Goal: Task Accomplishment & Management: Use online tool/utility

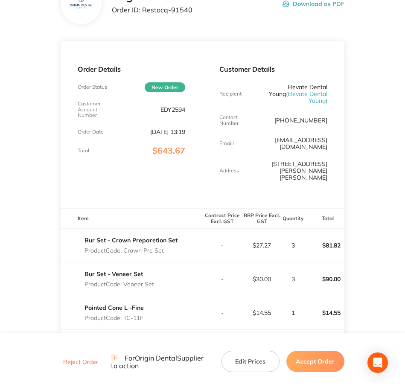
scroll to position [107, 0]
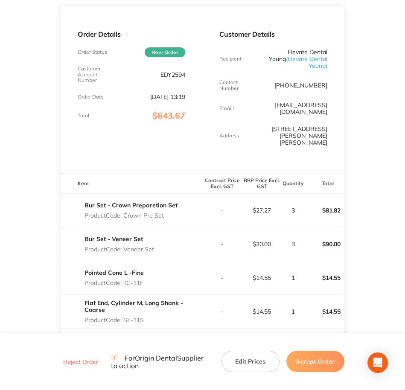
drag, startPoint x: 128, startPoint y: 194, endPoint x: 173, endPoint y: 200, distance: 46.1
click at [173, 200] on div "Bur Set - Crown Preparetion Set Product Code: Crown Pre Set" at bounding box center [131, 211] width 93 height 24
drag, startPoint x: 173, startPoint y: 200, endPoint x: 125, endPoint y: 195, distance: 48.6
click at [125, 212] on p "Product Code: Crown Pre Set" at bounding box center [131, 215] width 93 height 7
drag, startPoint x: 125, startPoint y: 195, endPoint x: 166, endPoint y: 199, distance: 40.8
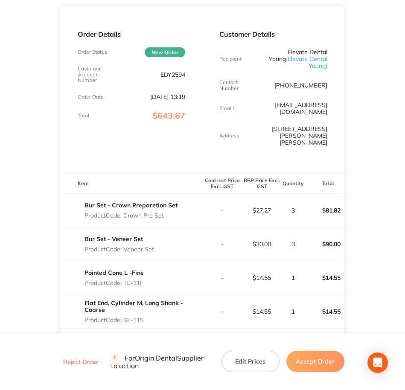
click at [166, 199] on div "Bur Set - Crown Preparetion Set Product Code: Crown Pre Set" at bounding box center [131, 211] width 93 height 24
copy p "Crown Pre Set"
drag, startPoint x: 125, startPoint y: 230, endPoint x: 158, endPoint y: 230, distance: 32.9
click at [158, 232] on div "Bur Set - Veneer Set Product Code: Veneer Set" at bounding box center [132, 244] width 142 height 24
copy p "Veneer Set"
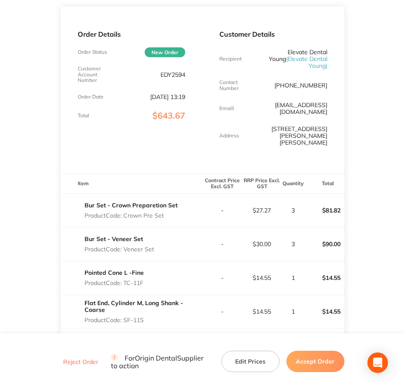
drag, startPoint x: 125, startPoint y: 262, endPoint x: 149, endPoint y: 264, distance: 24.0
click at [149, 266] on div "Pointed Cone L -Fine Product Code: TC-11F" at bounding box center [132, 278] width 142 height 24
copy p "TC-11F"
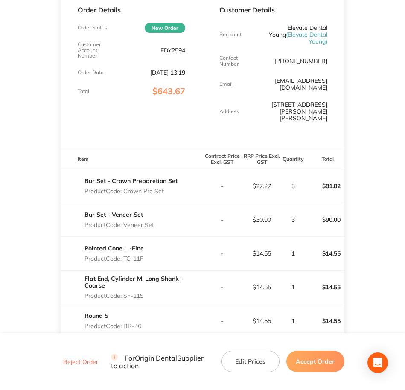
scroll to position [213, 0]
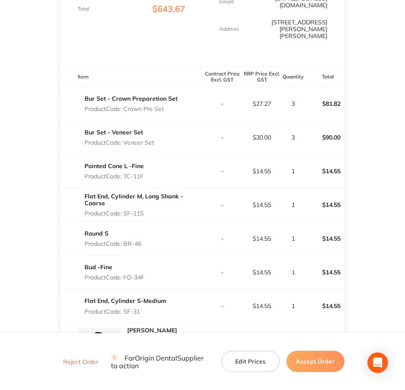
drag, startPoint x: 125, startPoint y: 188, endPoint x: 148, endPoint y: 188, distance: 22.6
click at [148, 210] on p "Product Code: SF-11S" at bounding box center [144, 213] width 118 height 7
copy p "SF-11S"
drag, startPoint x: 125, startPoint y: 222, endPoint x: 146, endPoint y: 227, distance: 21.8
click at [146, 227] on div "Round S Product Code: BR-46" at bounding box center [132, 239] width 142 height 24
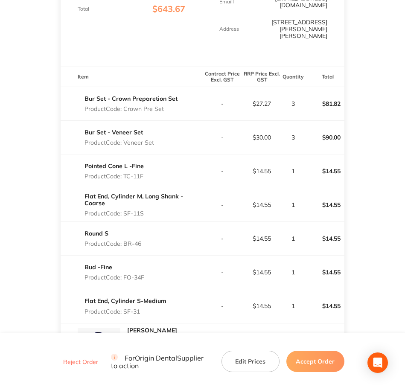
copy p "BR-46"
drag, startPoint x: 124, startPoint y: 257, endPoint x: 148, endPoint y: 258, distance: 23.5
click at [148, 260] on div "Bud -Fine Product Code: FO-34F" at bounding box center [132, 272] width 142 height 24
copy p "FO-34F"
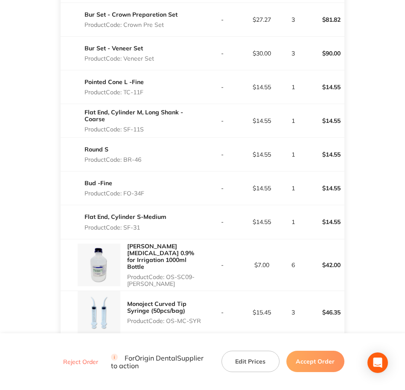
scroll to position [320, 0]
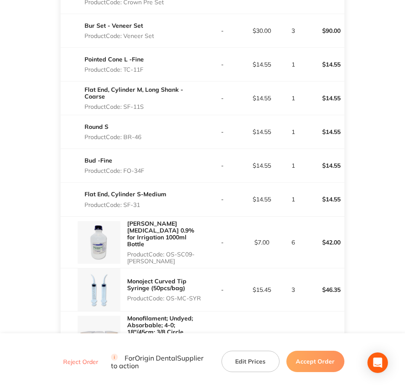
drag, startPoint x: 126, startPoint y: 185, endPoint x: 141, endPoint y: 185, distance: 15.8
click at [141, 202] on p "Product Code: SF-31" at bounding box center [126, 205] width 82 height 7
copy p "SF-31"
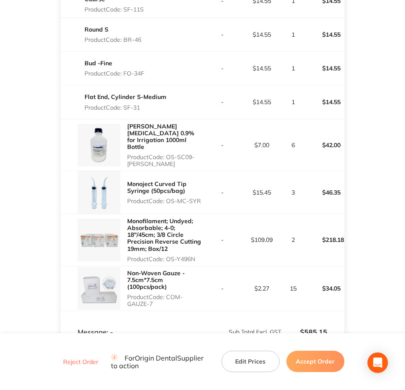
scroll to position [427, 0]
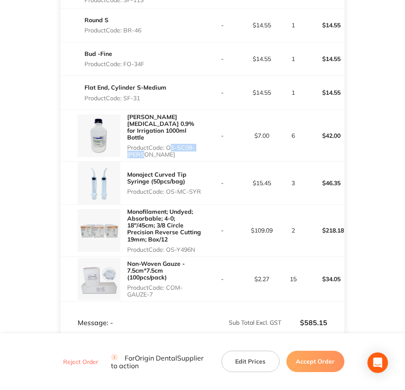
drag, startPoint x: 168, startPoint y: 120, endPoint x: 191, endPoint y: 128, distance: 24.2
click at [191, 144] on p "Product Code: OS-SC09-BOTT" at bounding box center [164, 151] width 75 height 14
copy p "OS-SC09-BOTT"
drag, startPoint x: 169, startPoint y: 164, endPoint x: 205, endPoint y: 167, distance: 36.0
click at [205, 167] on tr "Monoject Curved Tip Syringe (50pcs/bag) Product Code: OS-MC-SYR - $15.45 3 $46.…" at bounding box center [203, 183] width 284 height 43
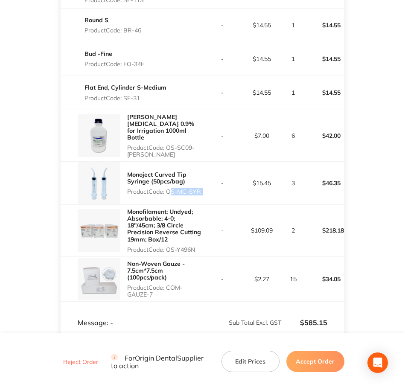
copy p "OS-MC-SYR"
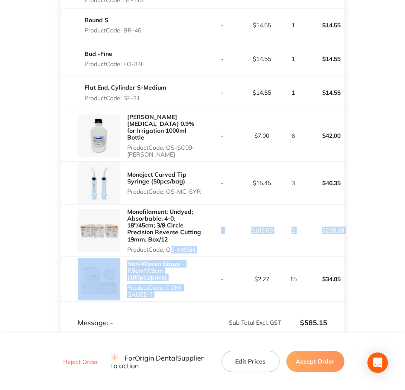
drag, startPoint x: 175, startPoint y: 223, endPoint x: 211, endPoint y: 229, distance: 36.3
click at [211, 229] on tbody "Bur Set - Crown Preparetion Set Product Code: Crown Pre Set - $27.27 3 $81.82 B…" at bounding box center [203, 87] width 284 height 428
click at [206, 225] on td "-" at bounding box center [222, 231] width 40 height 52
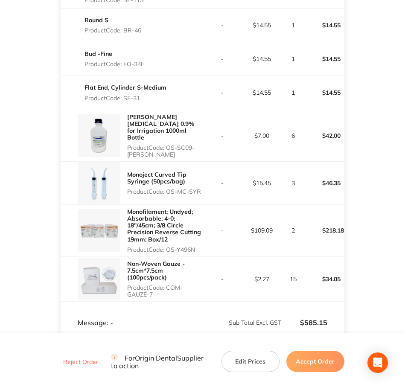
drag, startPoint x: 199, startPoint y: 220, endPoint x: 168, endPoint y: 219, distance: 31.6
click at [168, 246] on p "Product Code: OS-Y496N" at bounding box center [164, 249] width 75 height 7
copy p "OS-Y496N"
drag, startPoint x: 168, startPoint y: 260, endPoint x: 178, endPoint y: 265, distance: 11.1
click at [178, 284] on p "Product Code: COM-GAUZE-7" at bounding box center [164, 291] width 75 height 14
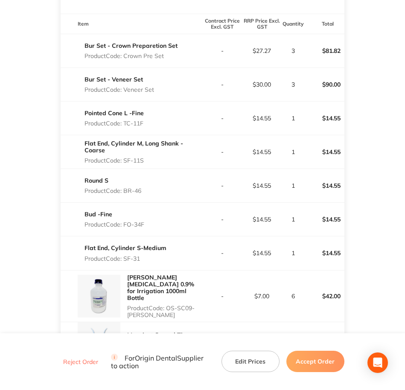
scroll to position [100, 0]
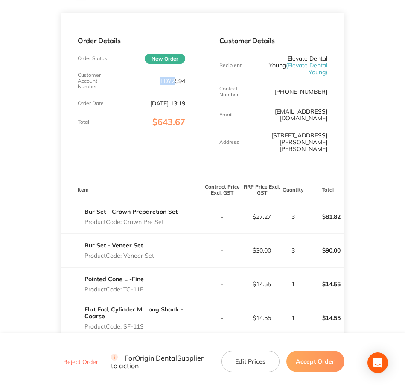
drag, startPoint x: 161, startPoint y: 81, endPoint x: 176, endPoint y: 82, distance: 15.4
click at [176, 82] on p "EDY2594" at bounding box center [173, 81] width 25 height 7
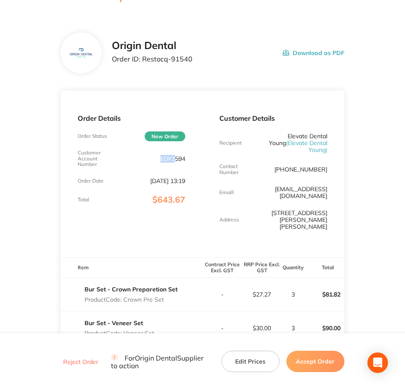
scroll to position [0, 0]
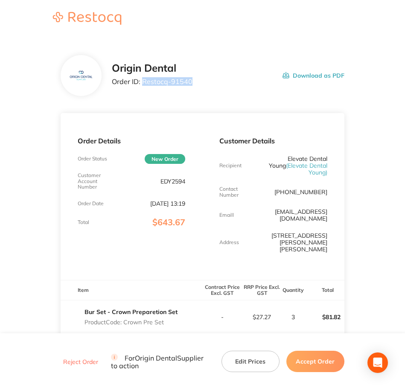
drag, startPoint x: 143, startPoint y: 81, endPoint x: 193, endPoint y: 87, distance: 49.9
click at [193, 87] on div "Origin Dental Order ID: Restocq- 91540 Download as PDF" at bounding box center [228, 75] width 232 height 26
click at [311, 361] on button "Accept Order" at bounding box center [316, 361] width 58 height 21
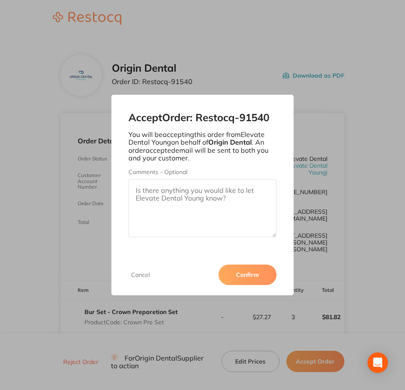
click at [200, 215] on textarea "Comments - Optional" at bounding box center [203, 208] width 148 height 58
paste textarea "SO-00000975"
type textarea "SO-00000975"
click at [261, 278] on button "Confirm" at bounding box center [248, 275] width 58 height 20
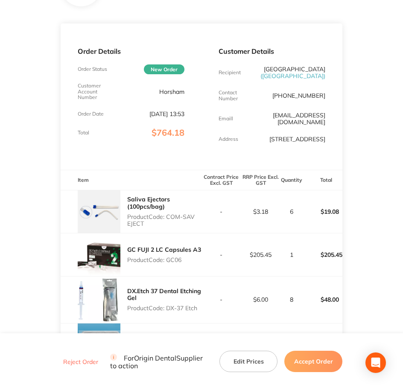
scroll to position [107, 0]
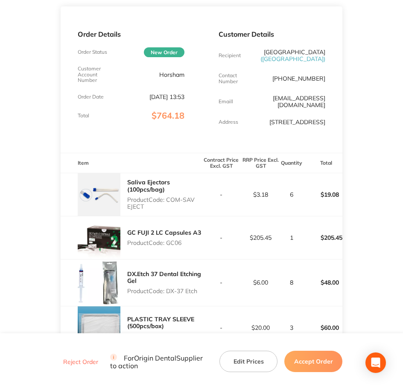
drag, startPoint x: 167, startPoint y: 205, endPoint x: 186, endPoint y: 216, distance: 22.2
click at [186, 210] on p "Product Code: COM-SAV EJECT" at bounding box center [164, 203] width 74 height 14
copy p "COM-SAV EJECT"
drag, startPoint x: 168, startPoint y: 249, endPoint x: 184, endPoint y: 249, distance: 15.8
click at [184, 246] on p "Product Code: GC06" at bounding box center [164, 243] width 74 height 7
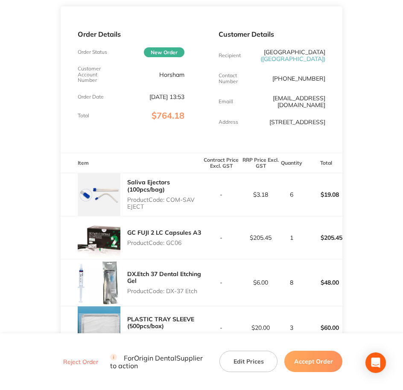
copy p "GC06"
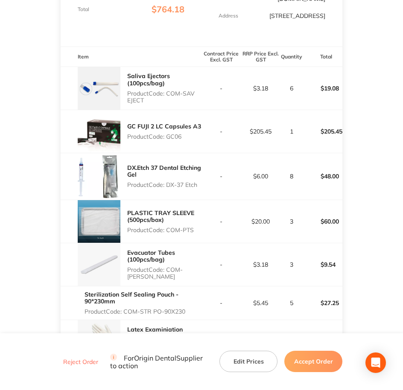
scroll to position [213, 0]
drag, startPoint x: 168, startPoint y: 189, endPoint x: 205, endPoint y: 193, distance: 36.9
click at [205, 193] on tr "DX.Etch 37 Dental Etching Gel Product Code: DX-37 Etch - $6.00 8 $48.00" at bounding box center [202, 175] width 282 height 47
copy p "DX-37 Etch"
click at [173, 243] on div "PLASTIC TRAY SLEEVE (500pcs/box) Product Code: COM-PTS" at bounding box center [131, 221] width 141 height 43
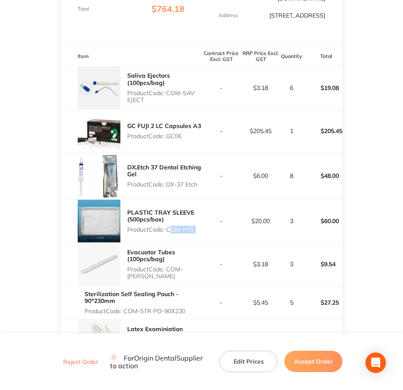
drag, startPoint x: 173, startPoint y: 244, endPoint x: 202, endPoint y: 240, distance: 29.7
click at [202, 240] on tr "PLASTIC TRAY SLEEVE (500pcs/box) Product Code: COM-PTS - $20.00 3 $60.00" at bounding box center [202, 220] width 282 height 43
copy p "COM-PTS"
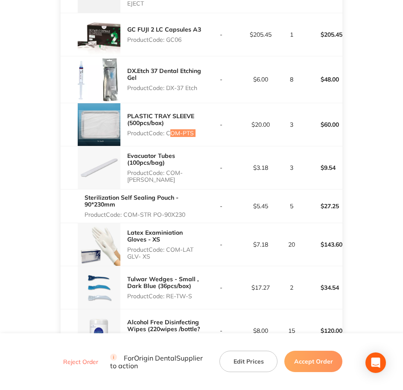
scroll to position [320, 0]
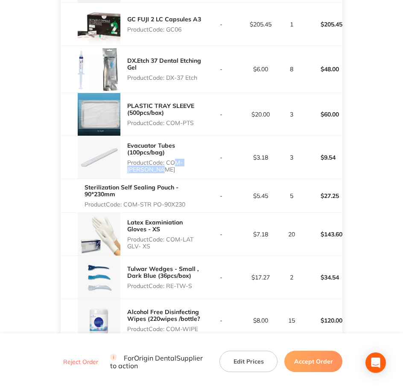
drag, startPoint x: 170, startPoint y: 167, endPoint x: 188, endPoint y: 174, distance: 19.2
click at [188, 173] on p "Product Code: COM-EVACU TIP" at bounding box center [164, 166] width 74 height 14
drag, startPoint x: 188, startPoint y: 174, endPoint x: 177, endPoint y: 174, distance: 11.1
click at [177, 173] on p "Product Code: COM-EVACU TIP" at bounding box center [164, 166] width 74 height 14
copy p "COM-[PERSON_NAME]"
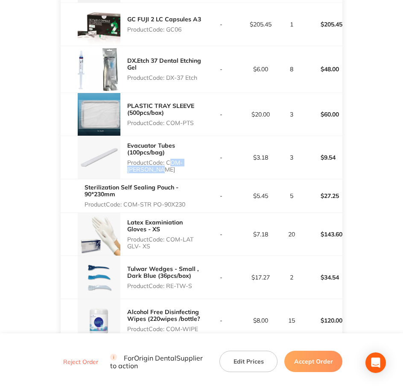
drag, startPoint x: 168, startPoint y: 247, endPoint x: 185, endPoint y: 251, distance: 17.0
click at [185, 250] on p "Product Code: COM-LAT GLV- XS" at bounding box center [164, 243] width 74 height 14
copy p "COM-LAT GLV- XS"
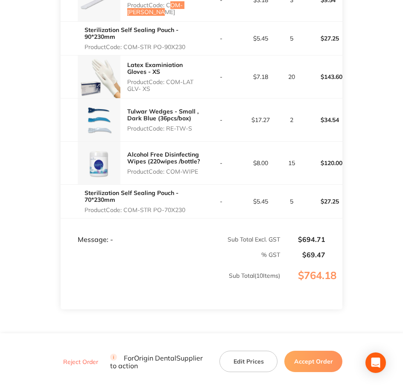
scroll to position [480, 0]
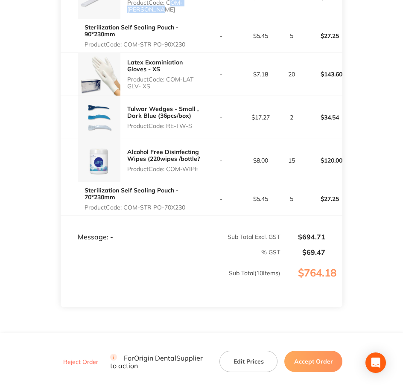
drag, startPoint x: 165, startPoint y: 134, endPoint x: 196, endPoint y: 140, distance: 31.2
click at [196, 139] on div "Tulwar Wedges - Small , Dark Blue (36pcs/box) Product Code: RE-TW-S" at bounding box center [131, 117] width 141 height 43
drag, startPoint x: 196, startPoint y: 140, endPoint x: 170, endPoint y: 132, distance: 26.9
click at [170, 129] on p "Product Code: RE-TW-S" at bounding box center [164, 126] width 74 height 7
click at [168, 129] on p "Product Code: RE-TW-S" at bounding box center [164, 126] width 74 height 7
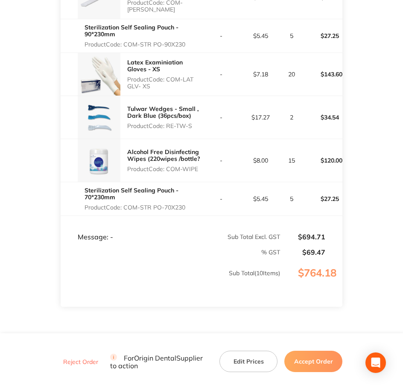
drag, startPoint x: 168, startPoint y: 133, endPoint x: 194, endPoint y: 136, distance: 26.2
click at [194, 129] on p "Product Code: RE-TW-S" at bounding box center [164, 126] width 74 height 7
copy p "RE-TW-S"
drag, startPoint x: 170, startPoint y: 178, endPoint x: 201, endPoint y: 178, distance: 31.6
click at [201, 173] on p "Product Code: COM-WIPE" at bounding box center [164, 169] width 74 height 7
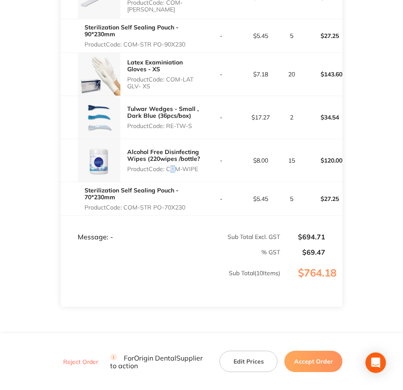
drag, startPoint x: 201, startPoint y: 178, endPoint x: 170, endPoint y: 175, distance: 31.2
click at [170, 173] on p "Product Code: COM-WIPE" at bounding box center [164, 169] width 74 height 7
drag, startPoint x: 199, startPoint y: 177, endPoint x: 168, endPoint y: 183, distance: 30.9
click at [168, 182] on div "Alcohol Free Disinfecting Wipes (220wipes /bottle? Product Code: COM-WIPE" at bounding box center [131, 160] width 141 height 43
copy p "COM-WIPE"
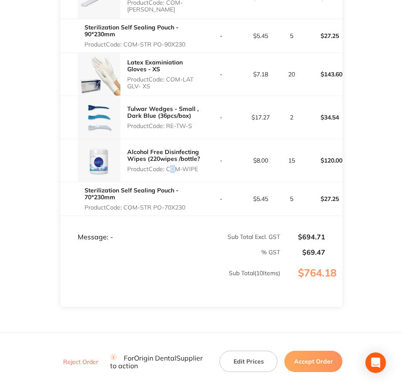
drag, startPoint x: 126, startPoint y: 211, endPoint x: 187, endPoint y: 216, distance: 60.4
click at [187, 211] on p "Product Code: COM-STR PO-70X230" at bounding box center [143, 207] width 117 height 7
copy p "COM-STR PO-70X230"
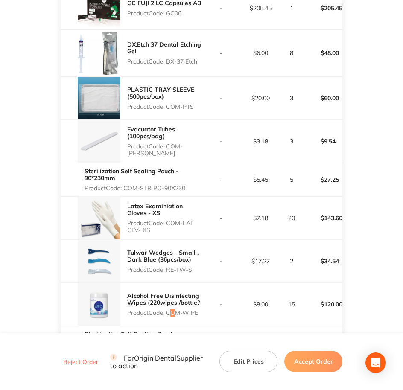
scroll to position [316, 0]
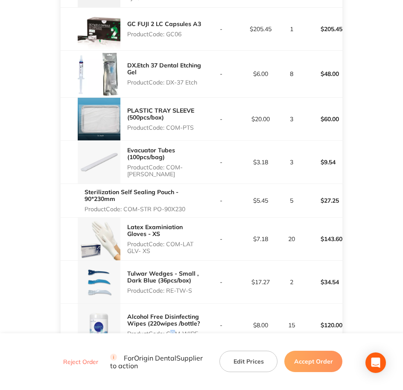
drag, startPoint x: 125, startPoint y: 216, endPoint x: 187, endPoint y: 217, distance: 62.8
click at [187, 213] on p "Product Code: COM-STR PO-90X230" at bounding box center [143, 209] width 117 height 7
copy p "COM-STR PO-90X230"
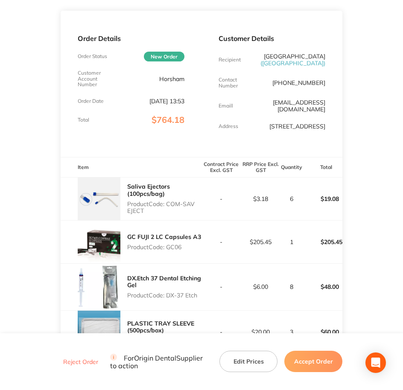
scroll to position [0, 0]
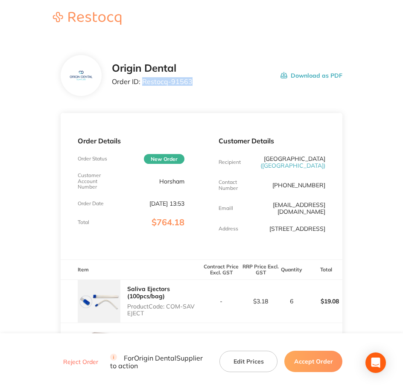
drag, startPoint x: 142, startPoint y: 82, endPoint x: 199, endPoint y: 87, distance: 56.9
click at [199, 87] on div "Origin Dental Order ID: Restocq- 91563 Download as PDF" at bounding box center [227, 75] width 231 height 26
click at [304, 359] on button "Accept Order" at bounding box center [313, 361] width 58 height 21
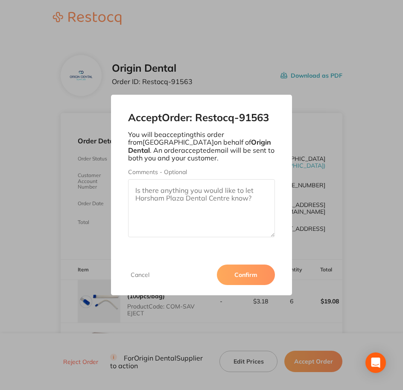
click at [195, 200] on textarea "Comments - Optional" at bounding box center [201, 208] width 147 height 58
paste textarea "SO-00000976"
type textarea "SO-00000976"
click at [247, 265] on button "Confirm" at bounding box center [246, 275] width 58 height 20
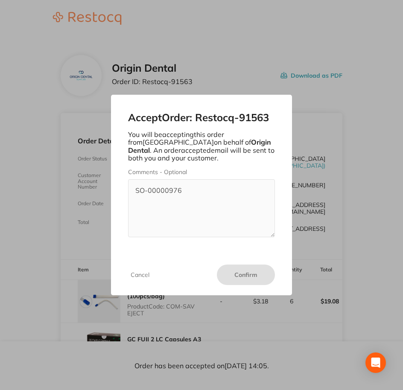
click at [329, 225] on div "Accept Order: Restocq- 91563 You will be accepting this order from [GEOGRAPHIC_…" at bounding box center [201, 195] width 403 height 390
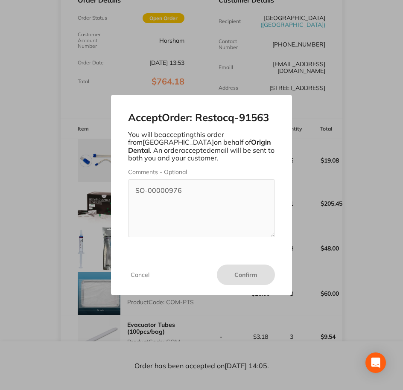
scroll to position [160, 0]
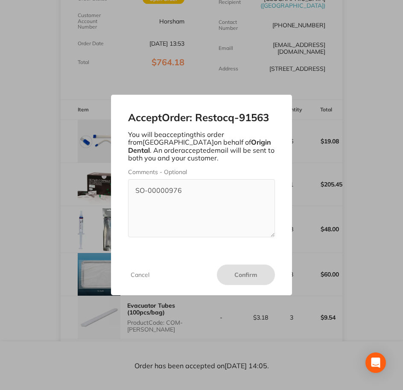
click at [314, 155] on div "Accept Order: Restocq- 91563 You will be accepting this order from [GEOGRAPHIC_…" at bounding box center [201, 195] width 403 height 390
drag, startPoint x: 136, startPoint y: 273, endPoint x: 140, endPoint y: 274, distance: 4.5
click at [139, 274] on button "Cancel" at bounding box center [140, 275] width 24 height 8
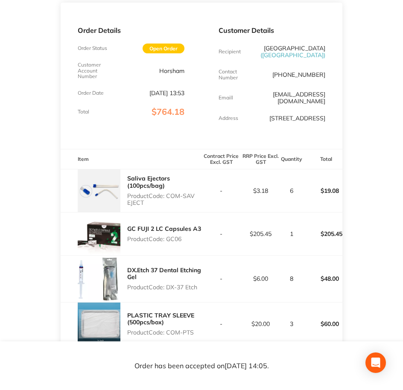
scroll to position [41, 0]
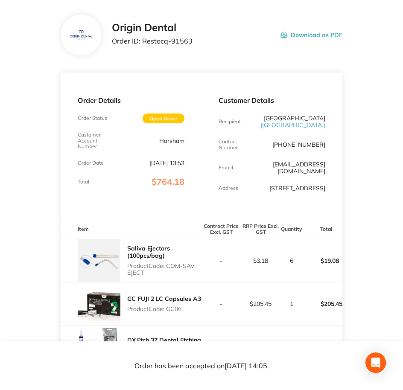
click at [167, 117] on span "Open Order" at bounding box center [164, 119] width 42 height 10
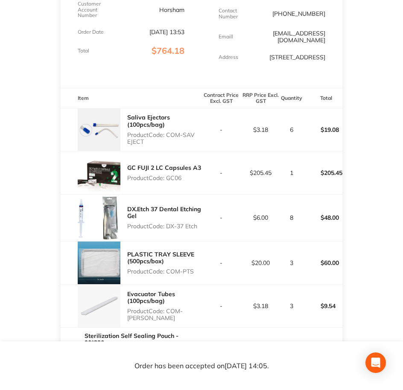
scroll to position [201, 0]
